Goal: Task Accomplishment & Management: Manage account settings

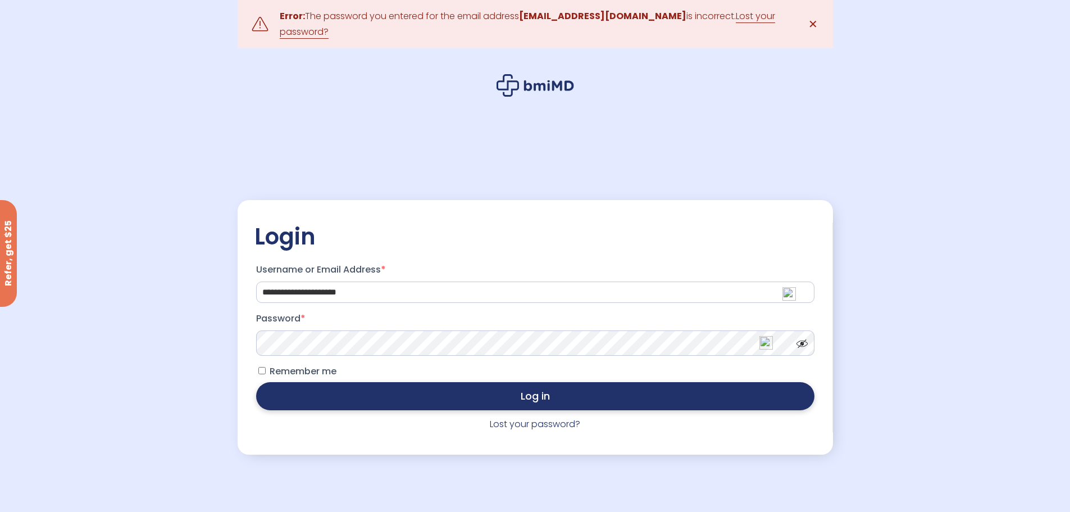
click at [510, 401] on button "Log in" at bounding box center [535, 396] width 558 height 28
click at [533, 424] on link "Lost your password?" at bounding box center [535, 423] width 90 height 13
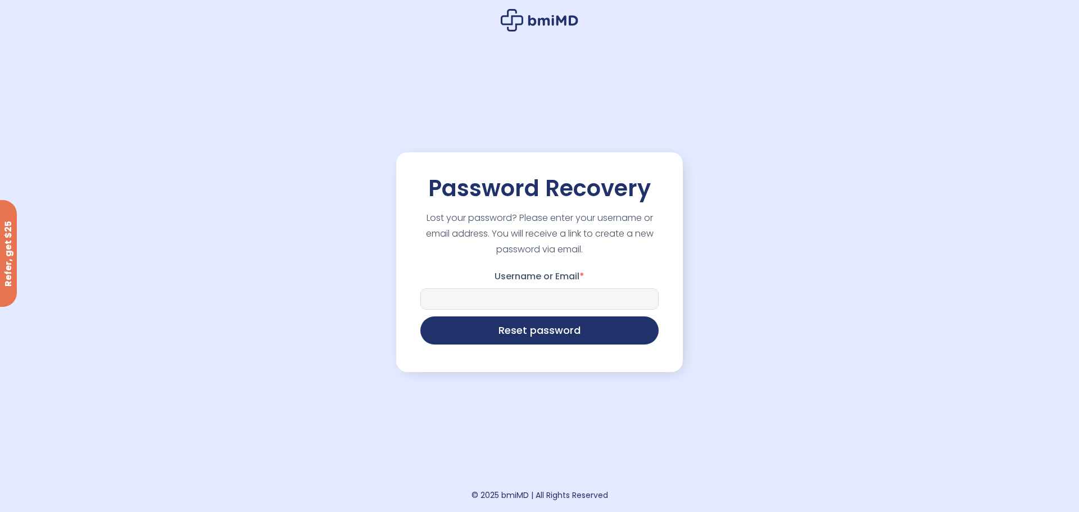
click at [509, 304] on input "Username or Email *" at bounding box center [539, 298] width 238 height 21
type input "**********"
click at [528, 333] on button "Reset password" at bounding box center [539, 329] width 238 height 28
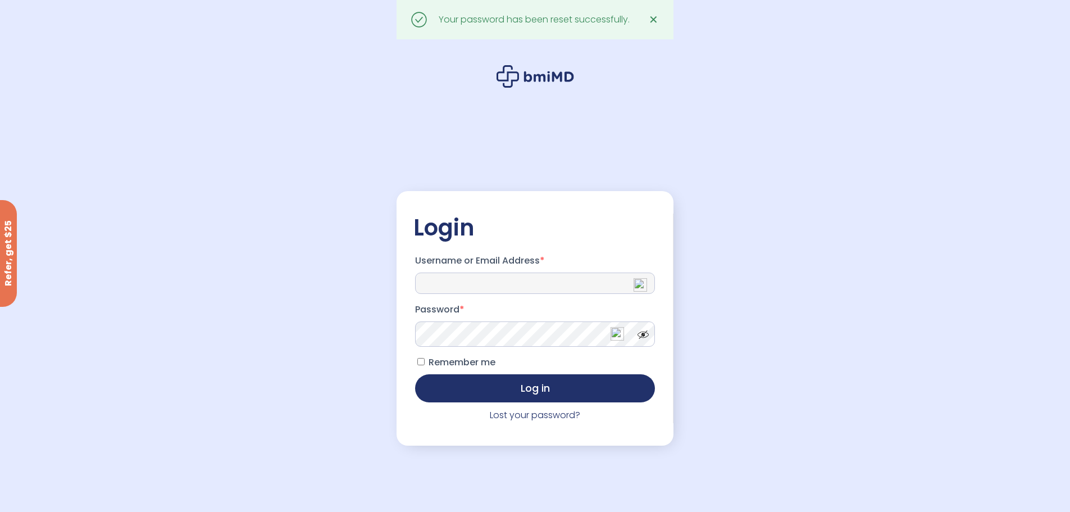
click at [531, 275] on input "Username or Email Address *" at bounding box center [535, 282] width 240 height 21
type input "**********"
click at [524, 389] on button "Log in" at bounding box center [535, 387] width 240 height 28
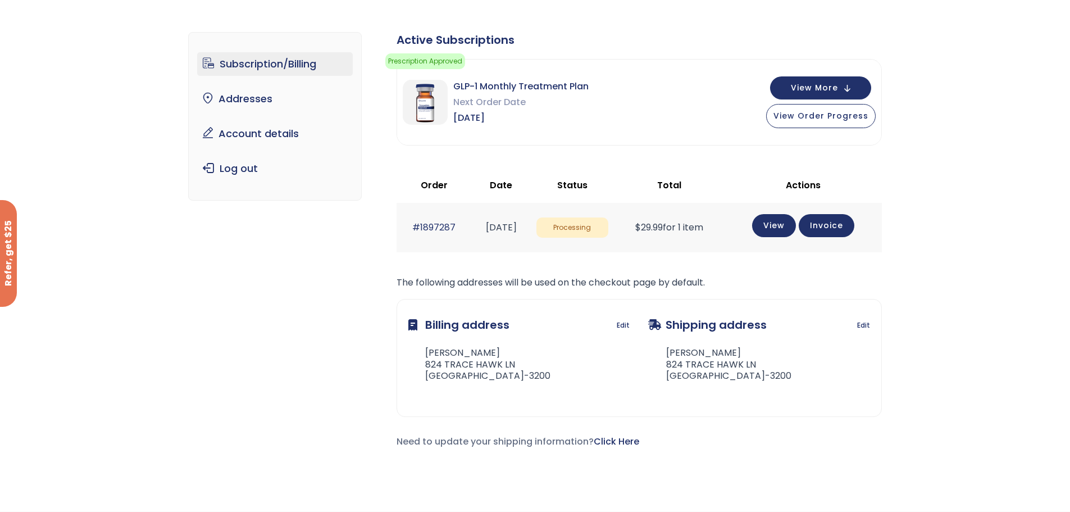
scroll to position [56, 0]
click at [847, 122] on button "View Order Progress" at bounding box center [821, 115] width 110 height 24
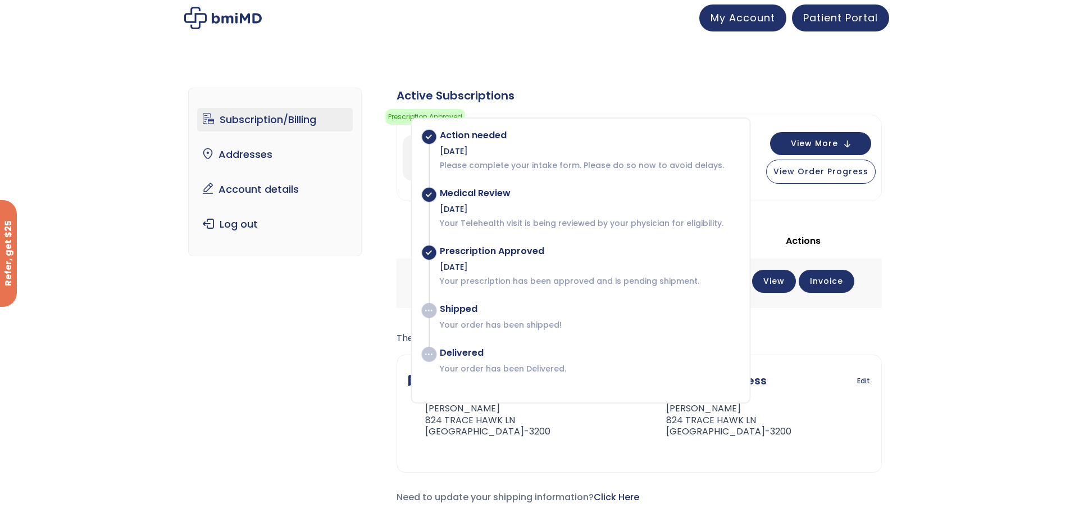
scroll to position [0, 0]
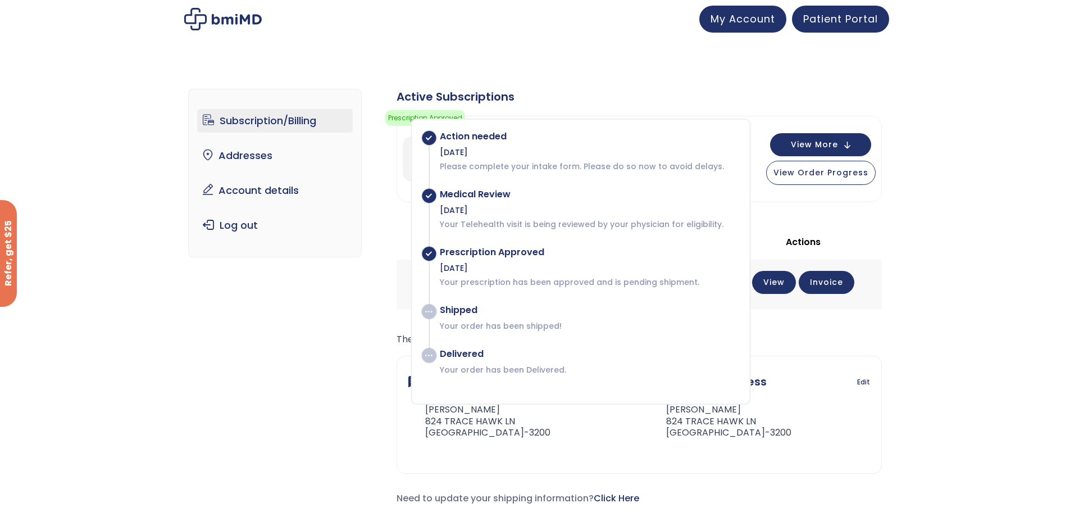
click at [295, 124] on link "Subscription/Billing" at bounding box center [275, 121] width 156 height 24
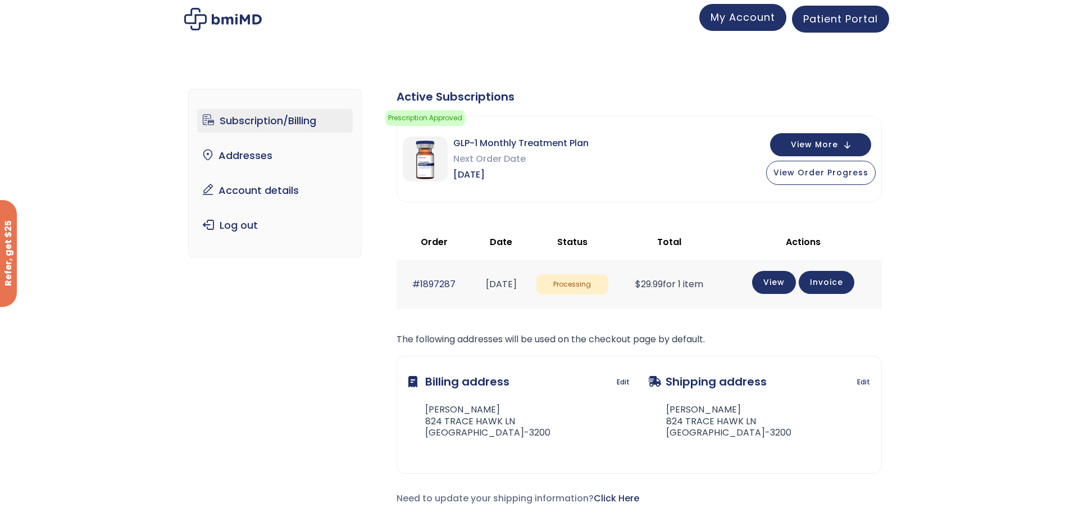
click at [749, 27] on link "My Account" at bounding box center [742, 17] width 87 height 27
click at [830, 26] on link "Patient Portal" at bounding box center [840, 17] width 97 height 27
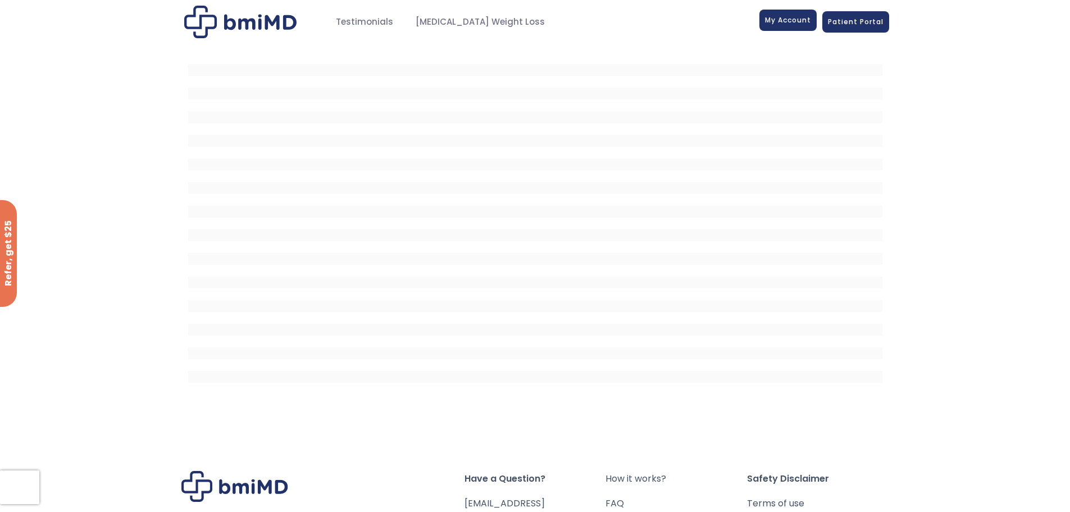
click at [783, 27] on link "My Account" at bounding box center [788, 20] width 57 height 21
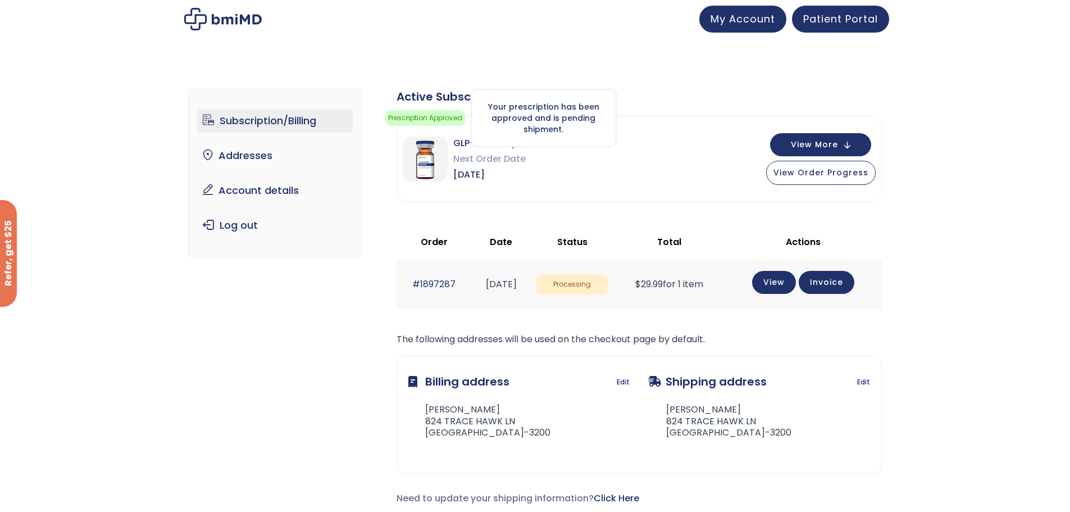
click at [570, 140] on div "Your prescription has been approved and is pending shipment." at bounding box center [544, 118] width 146 height 58
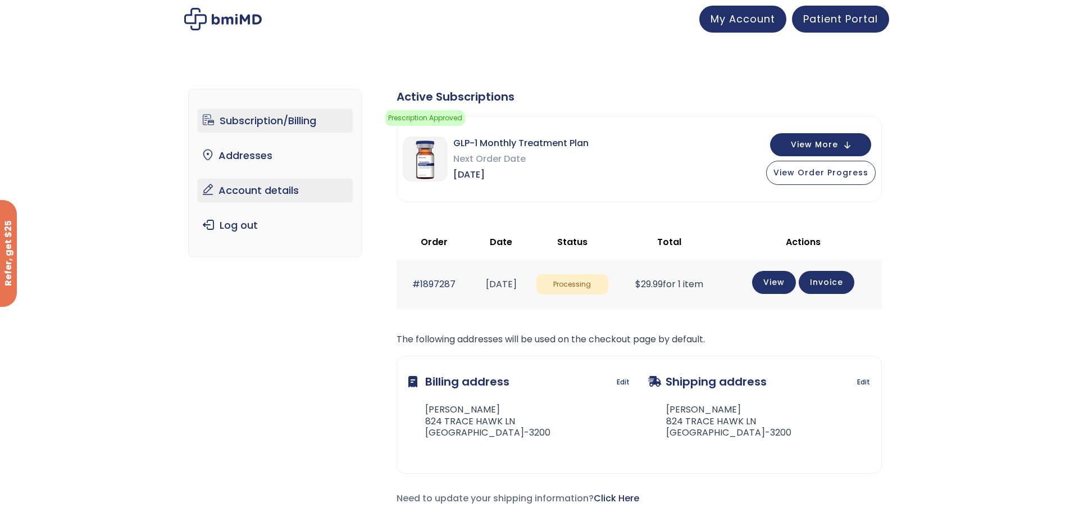
click at [290, 194] on link "Account details" at bounding box center [275, 191] width 156 height 24
